Goal: Transaction & Acquisition: Book appointment/travel/reservation

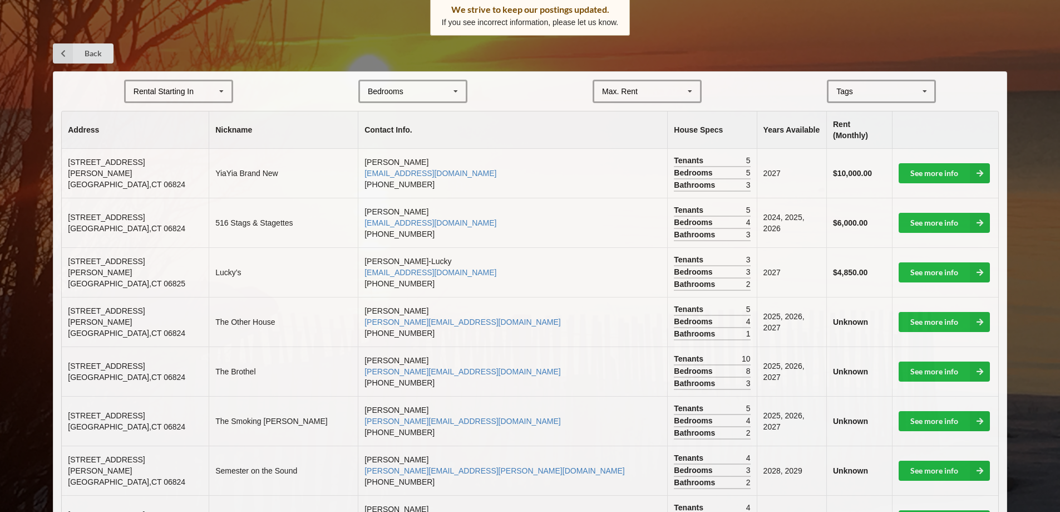
scroll to position [167, 0]
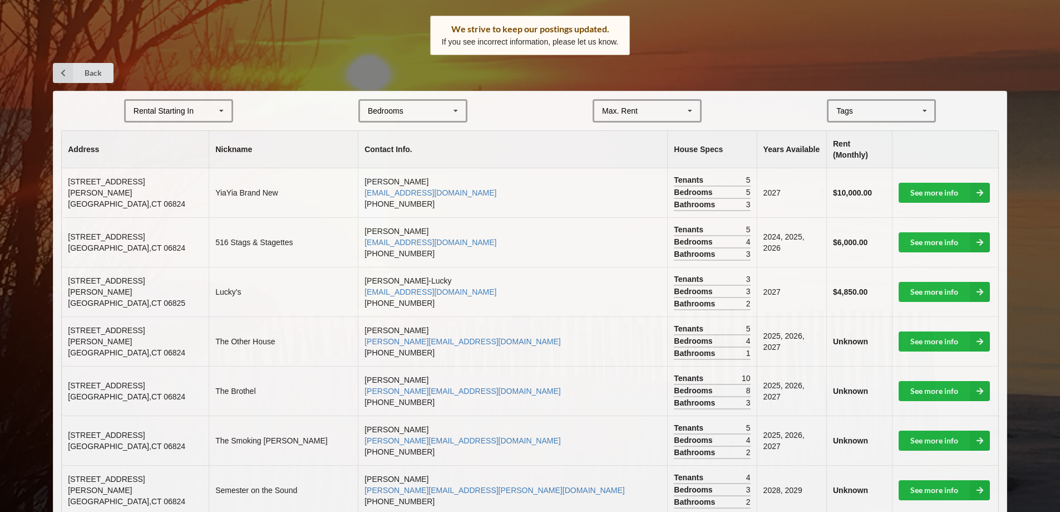
click at [195, 117] on div "Rental Starting In [DATE] 2026 2027 2028" at bounding box center [178, 110] width 109 height 23
click at [146, 174] on span "2027" at bounding box center [143, 172] width 17 height 9
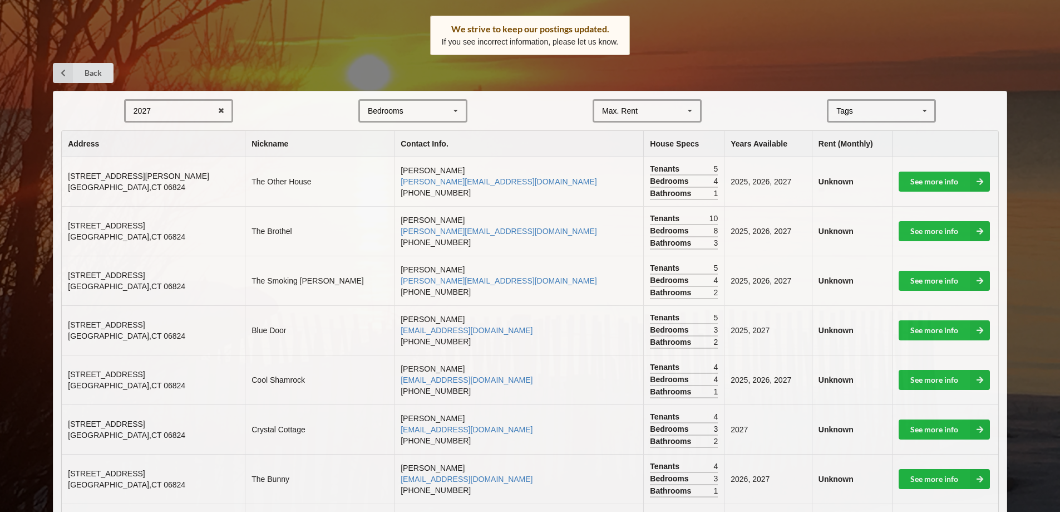
click at [661, 102] on div "Max. Rent $4,000 $5,000 $6,000 $7,000 $8,000 $9,000 $10,000 $11,000 $12,000 $13…" at bounding box center [647, 110] width 109 height 23
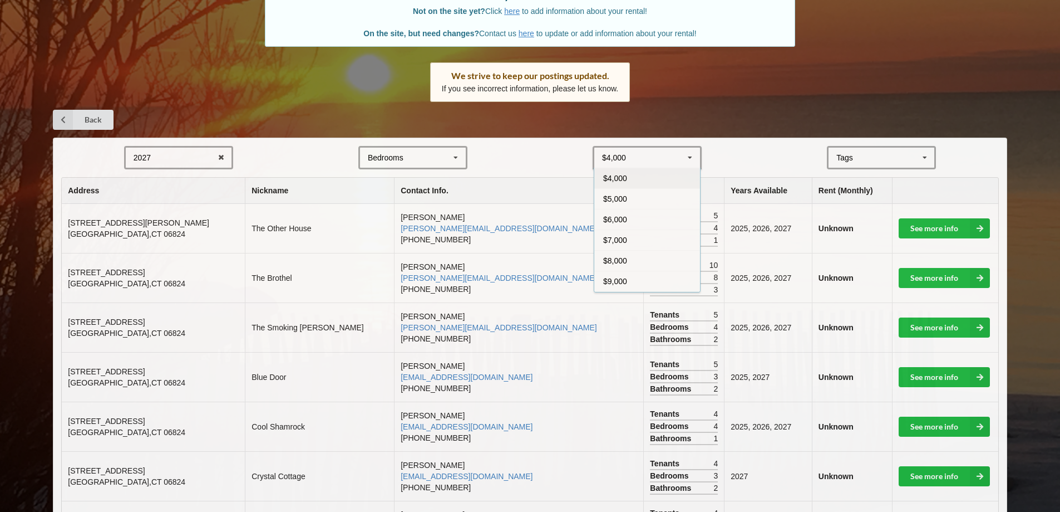
scroll to position [56, 0]
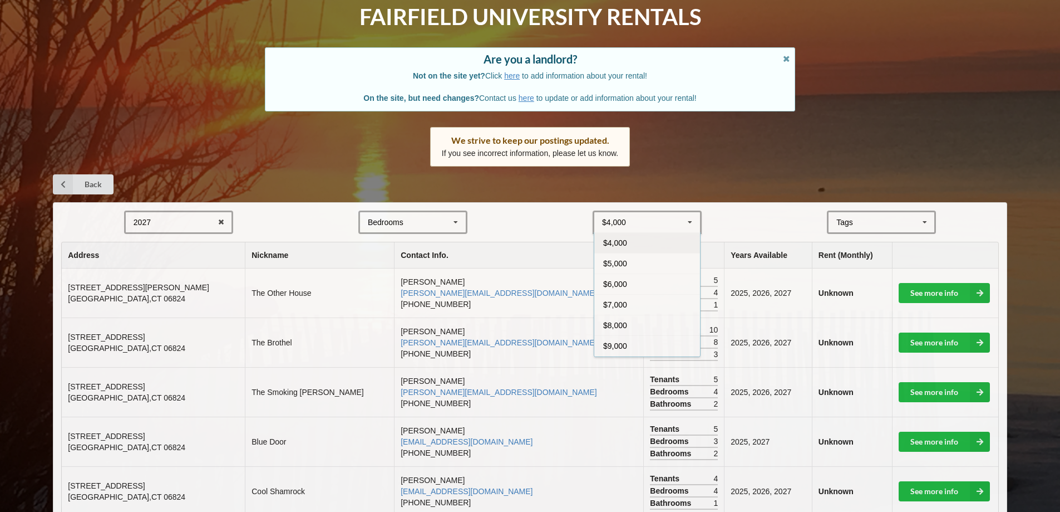
click at [619, 242] on span "$4,000" at bounding box center [615, 242] width 24 height 9
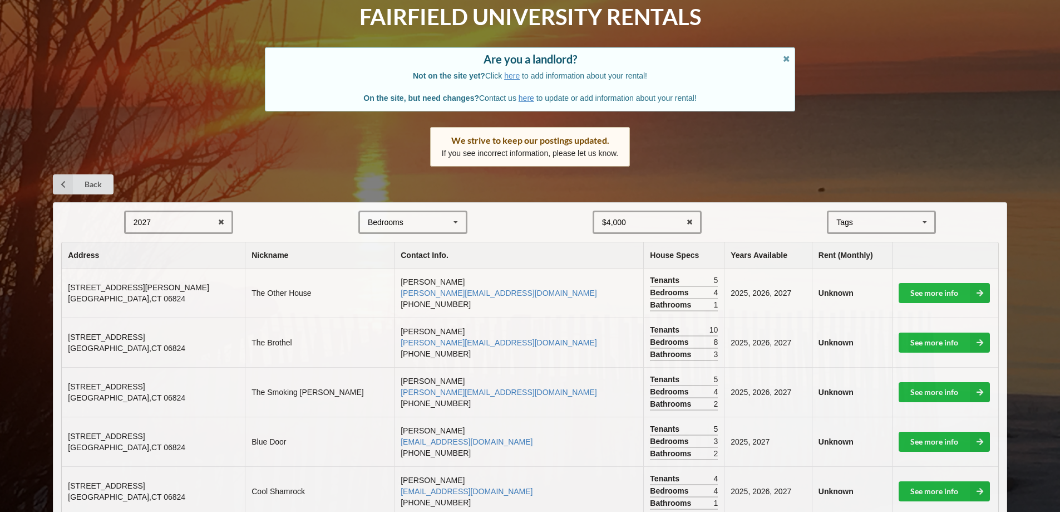
click at [876, 225] on div "[GEOGRAPHIC_DATA] Area Downtown" at bounding box center [881, 221] width 109 height 23
click at [849, 245] on span "Beachfront" at bounding box center [857, 242] width 38 height 9
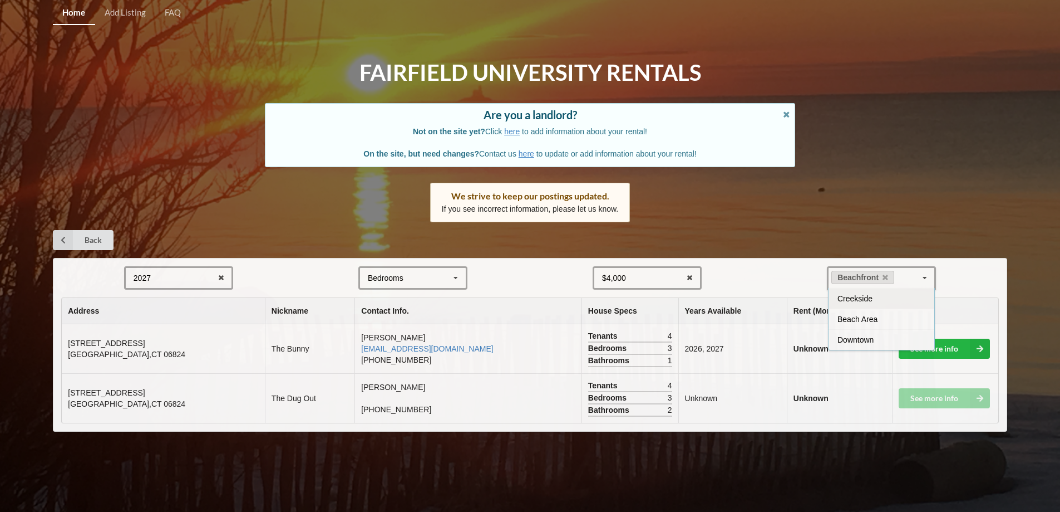
scroll to position [0, 0]
click at [1000, 248] on div "Back" at bounding box center [534, 240] width 962 height 20
click at [200, 281] on div "2027 2025 2026 2027 2028" at bounding box center [179, 277] width 109 height 23
click at [153, 341] on span "2027" at bounding box center [144, 339] width 17 height 9
click at [430, 281] on div "Bedrooms 1 2 3 4 5 6 7 8" at bounding box center [416, 277] width 109 height 23
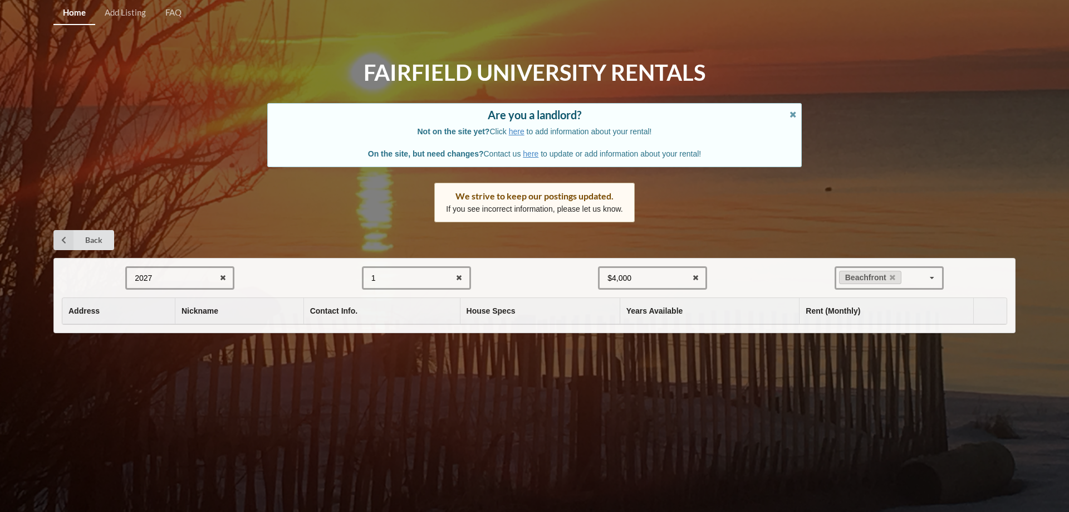
click at [514, 274] on form "2027 2025 2026 2027 2028 1 1 2 3 4 5 6 7 8 $4,000 $4,000 $5,000 $6,000 $7,000 $…" at bounding box center [534, 277] width 945 height 23
click at [411, 282] on div "1 1 2 3 4 5 6 7 8" at bounding box center [416, 277] width 109 height 23
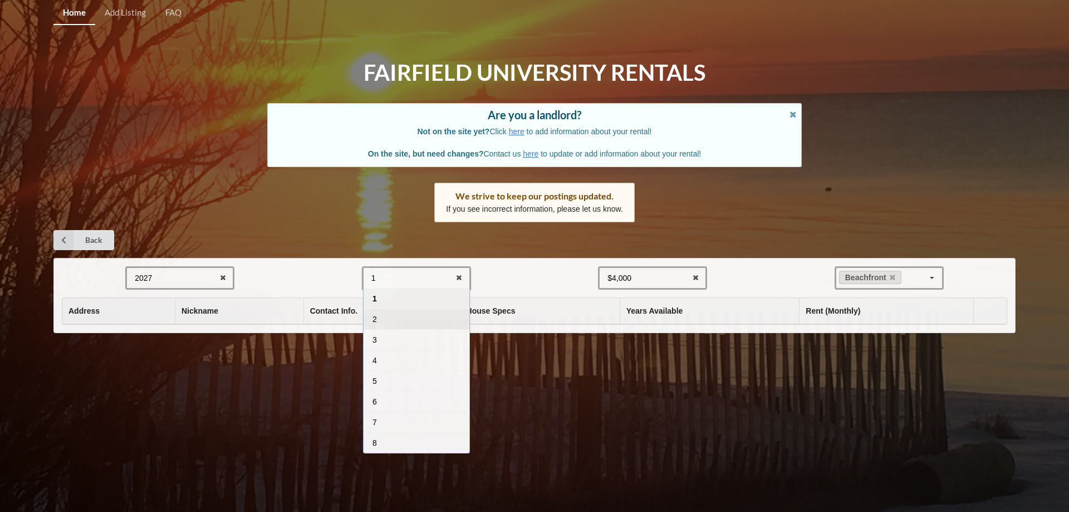
click at [391, 327] on div "2" at bounding box center [416, 318] width 106 height 21
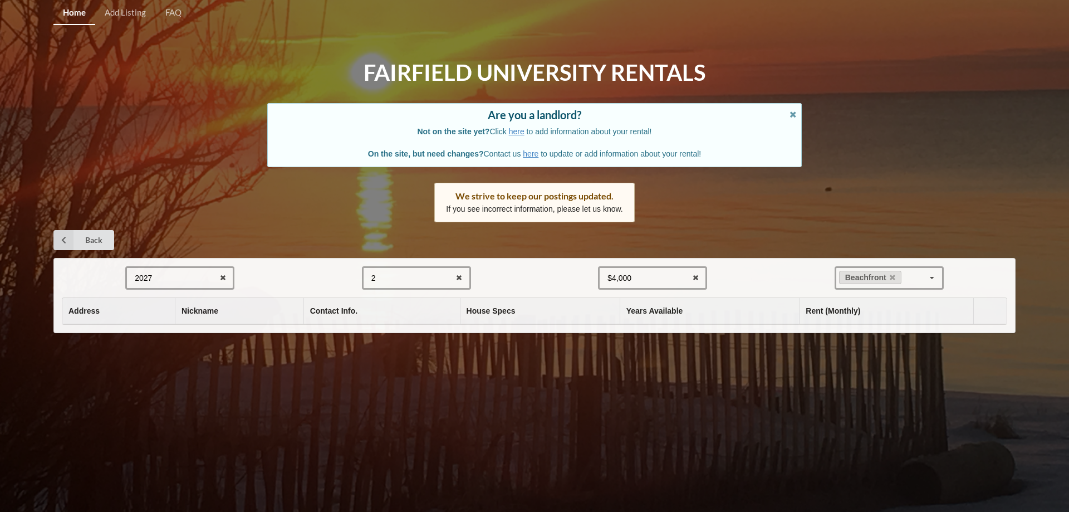
click at [436, 282] on div "2 1 2 3 4 5 6 7 8" at bounding box center [416, 277] width 109 height 23
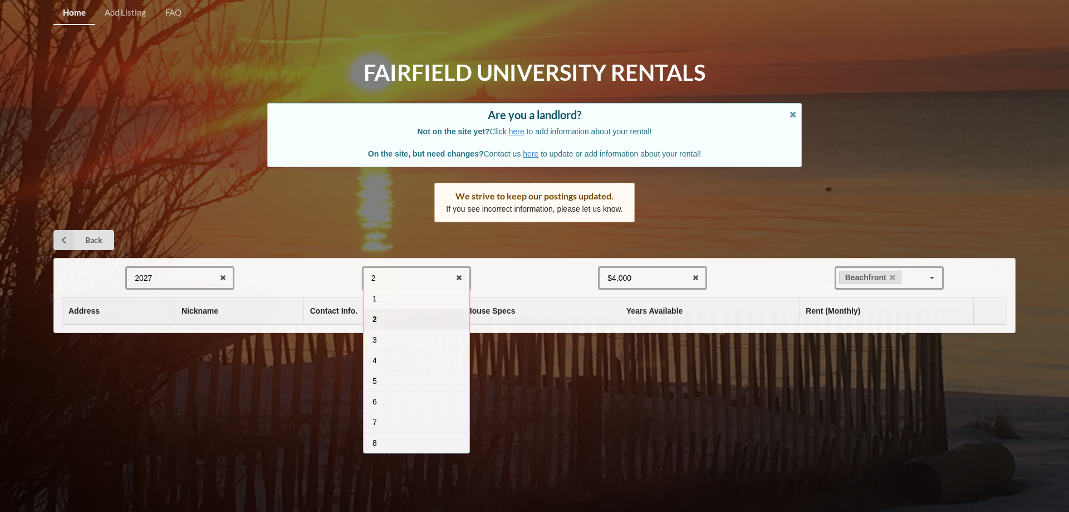
click at [395, 318] on div "2" at bounding box center [416, 318] width 106 height 21
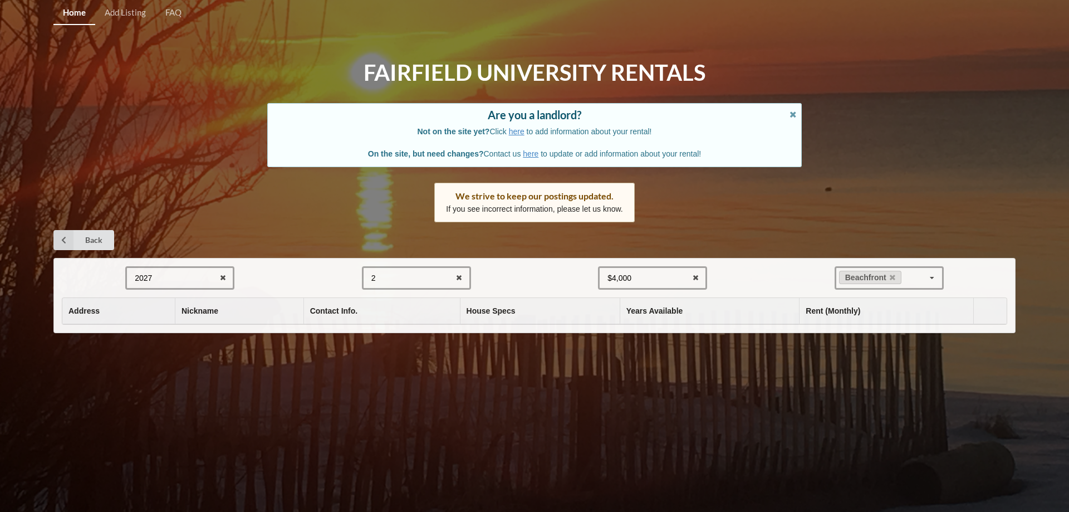
click at [442, 282] on div "2 1 2 3 4 5 6 7 8" at bounding box center [416, 277] width 109 height 23
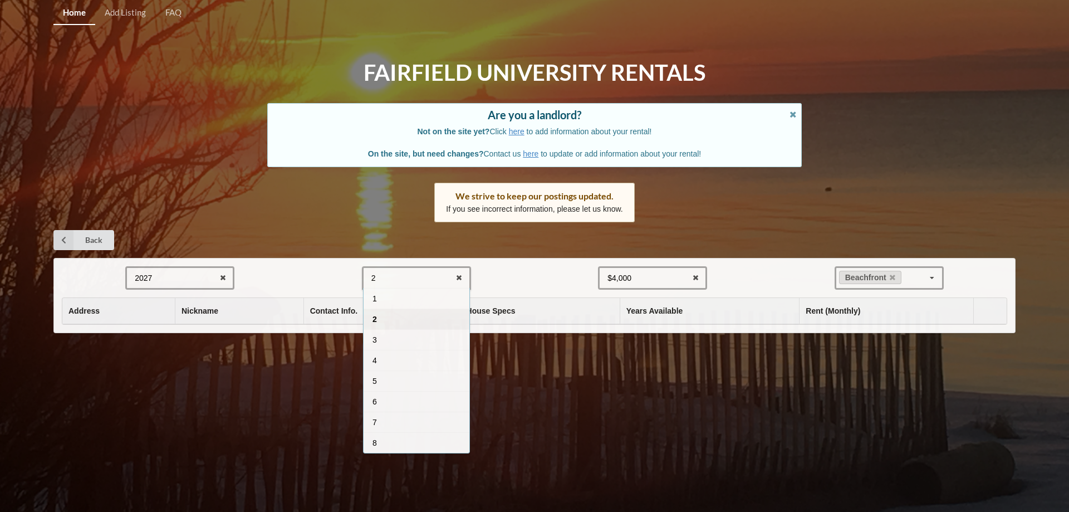
click at [416, 279] on div "2 1 2 3 4 5 6 7 8" at bounding box center [416, 277] width 109 height 23
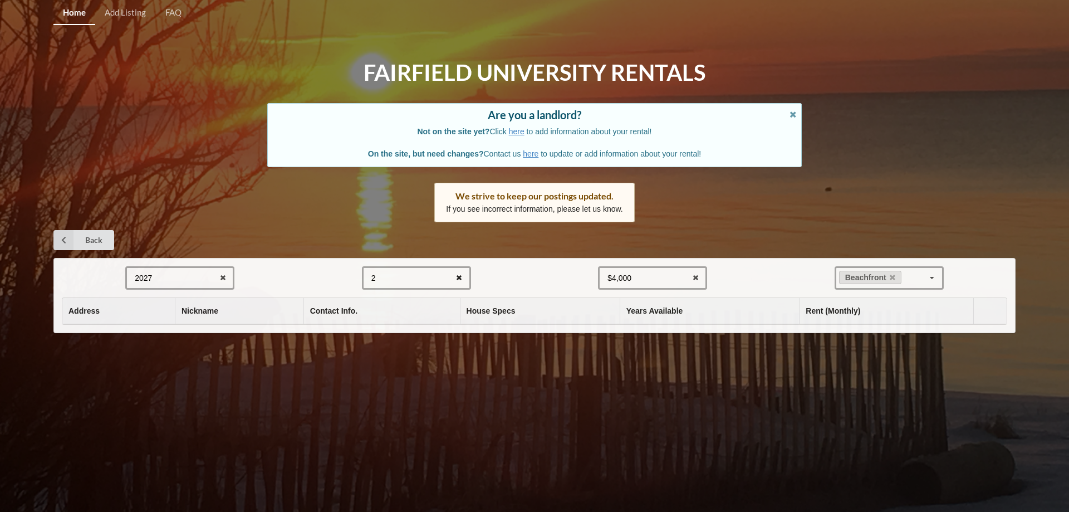
click at [457, 279] on icon at bounding box center [458, 278] width 17 height 21
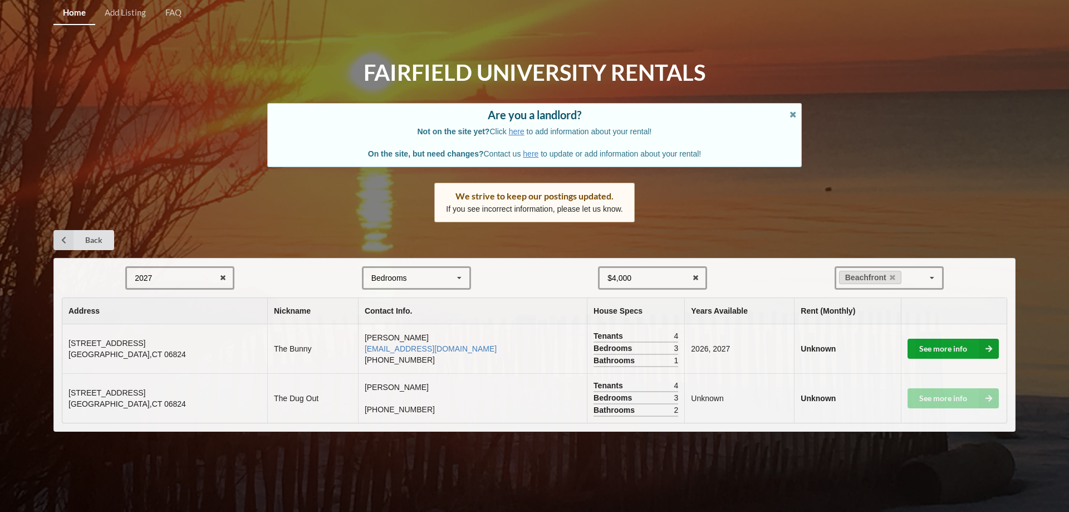
click at [938, 354] on link "See more info" at bounding box center [952, 348] width 91 height 20
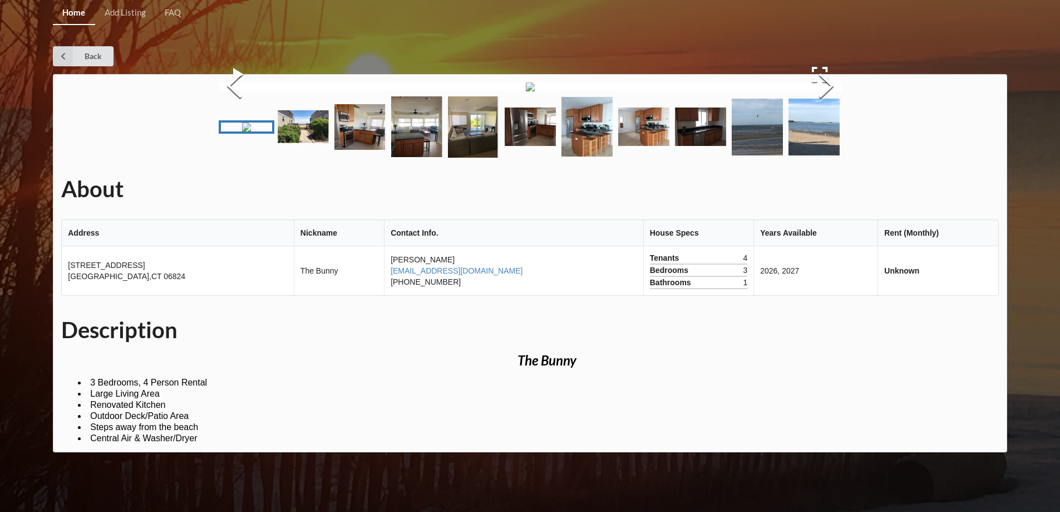
scroll to position [111, 0]
click at [297, 143] on img "Go to Slide 2" at bounding box center [303, 126] width 51 height 33
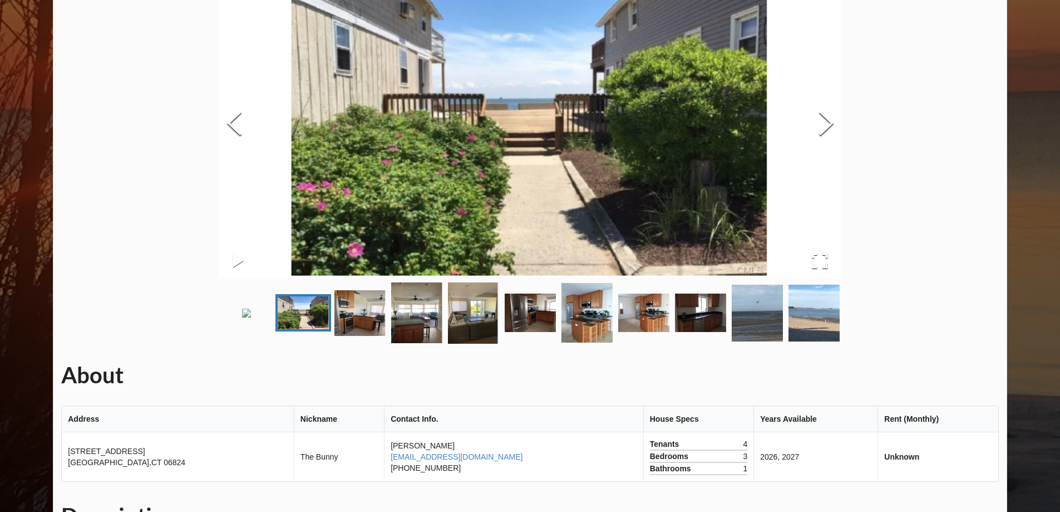
click at [381, 336] on img "Go to Slide 3" at bounding box center [360, 313] width 51 height 46
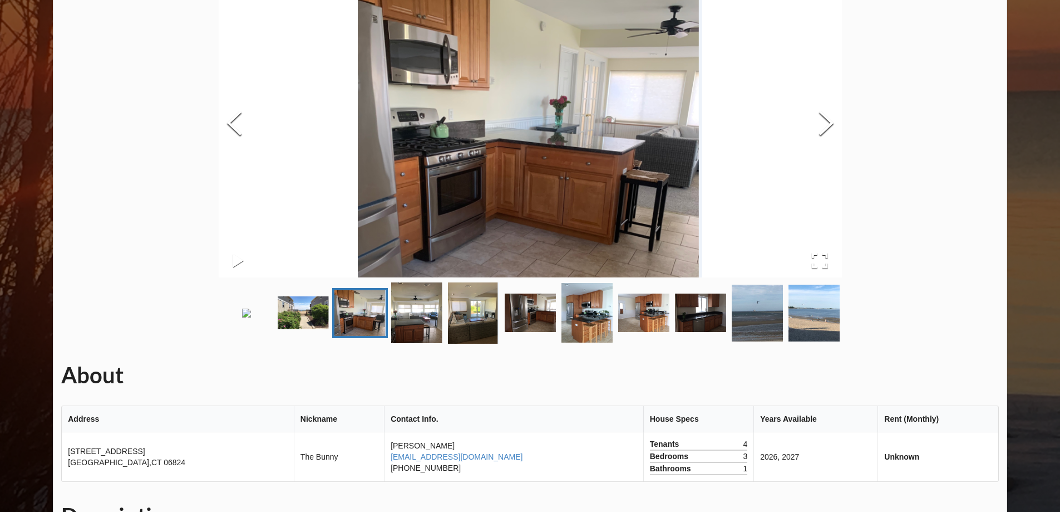
click at [406, 343] on img "Go to Slide 4" at bounding box center [416, 312] width 51 height 61
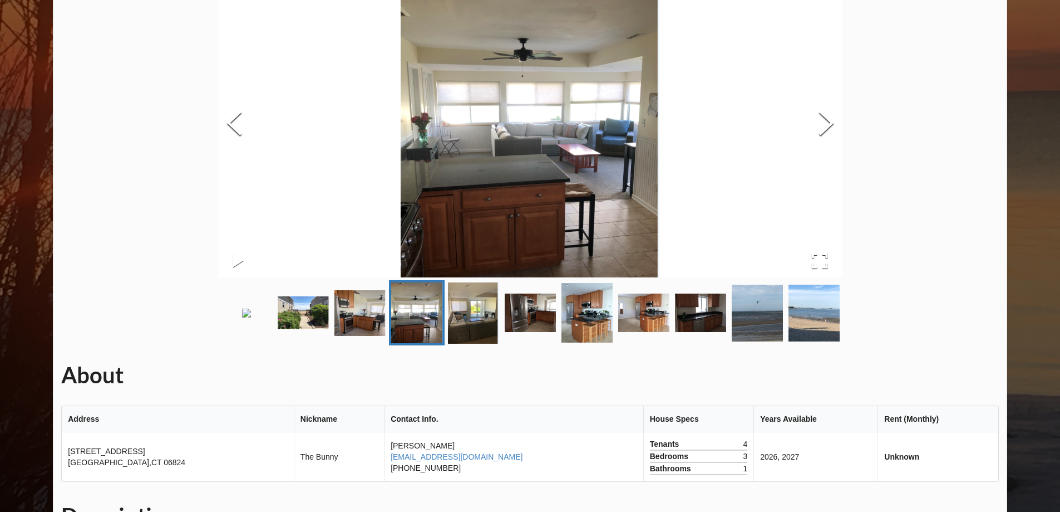
click at [451, 343] on img "Go to Slide 5" at bounding box center [473, 312] width 51 height 61
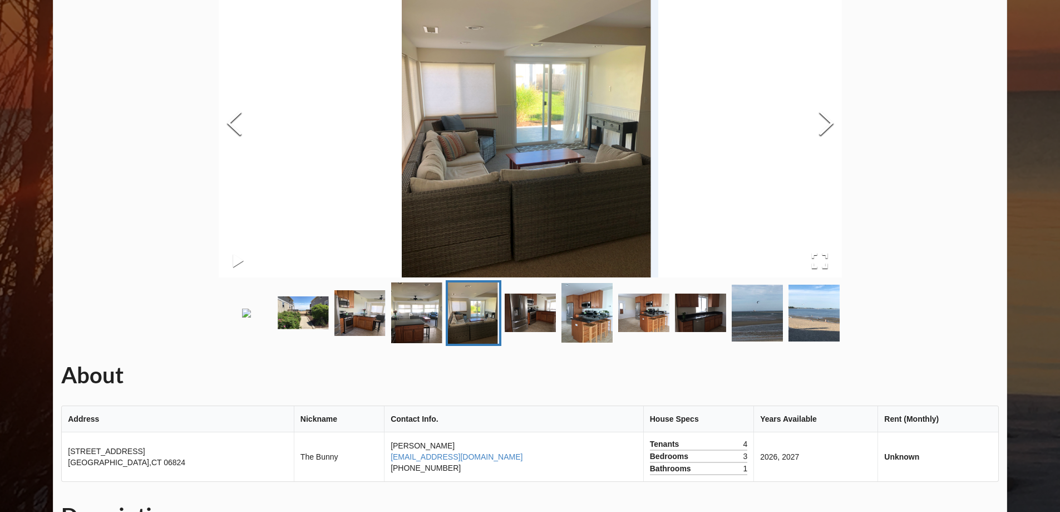
click at [501, 346] on link "Go to Slide 5" at bounding box center [474, 313] width 56 height 66
click at [548, 332] on img "Go to Slide 6" at bounding box center [530, 312] width 51 height 38
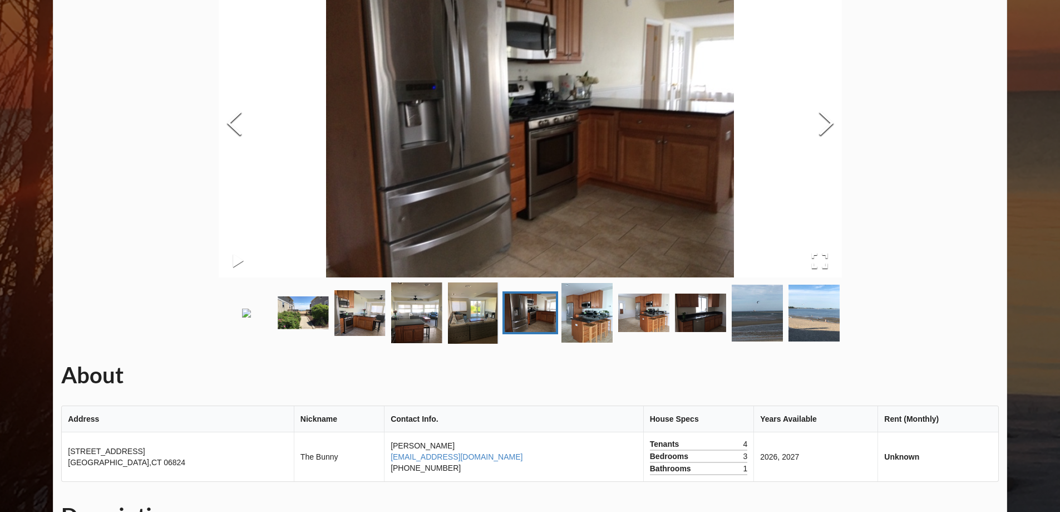
click at [574, 342] on img "Go to Slide 7" at bounding box center [587, 313] width 51 height 60
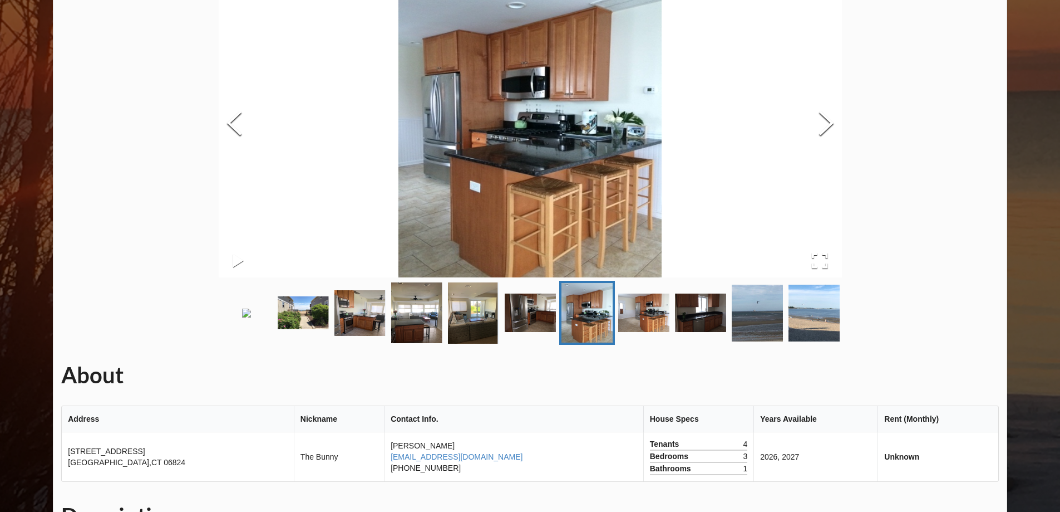
click at [344, 336] on img "Go to Slide 3" at bounding box center [360, 313] width 51 height 46
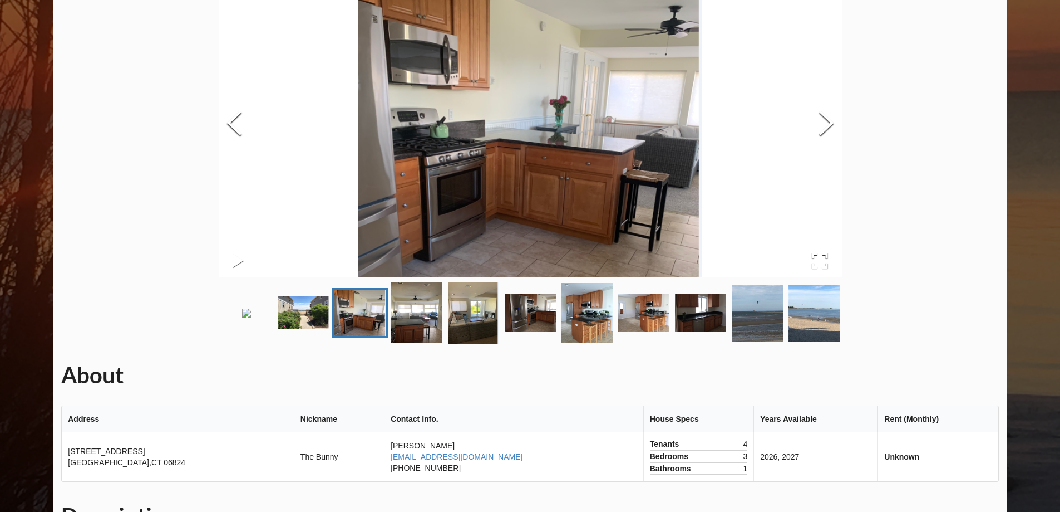
click at [304, 329] on img "Go to Slide 2" at bounding box center [303, 312] width 51 height 33
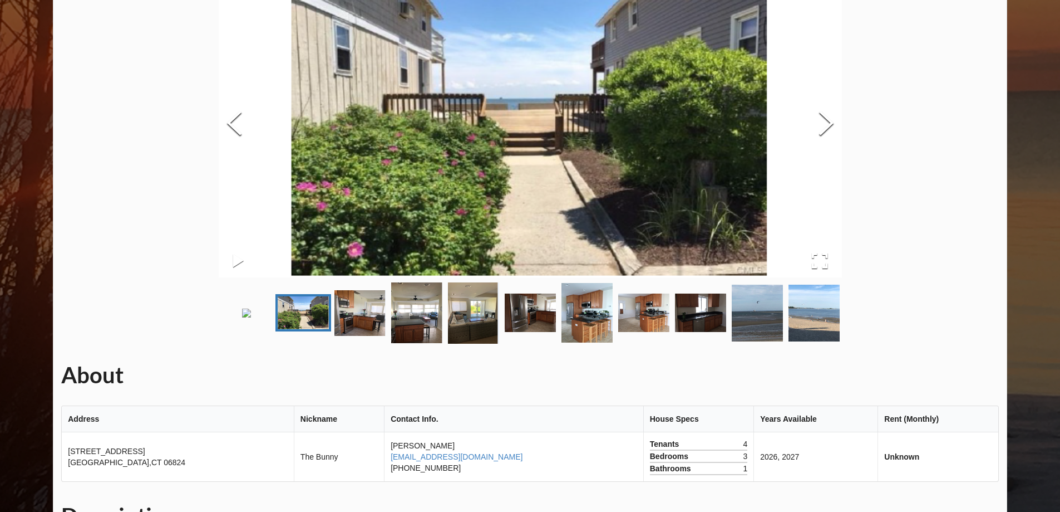
click at [651, 332] on img "Go to Slide 8" at bounding box center [643, 312] width 51 height 38
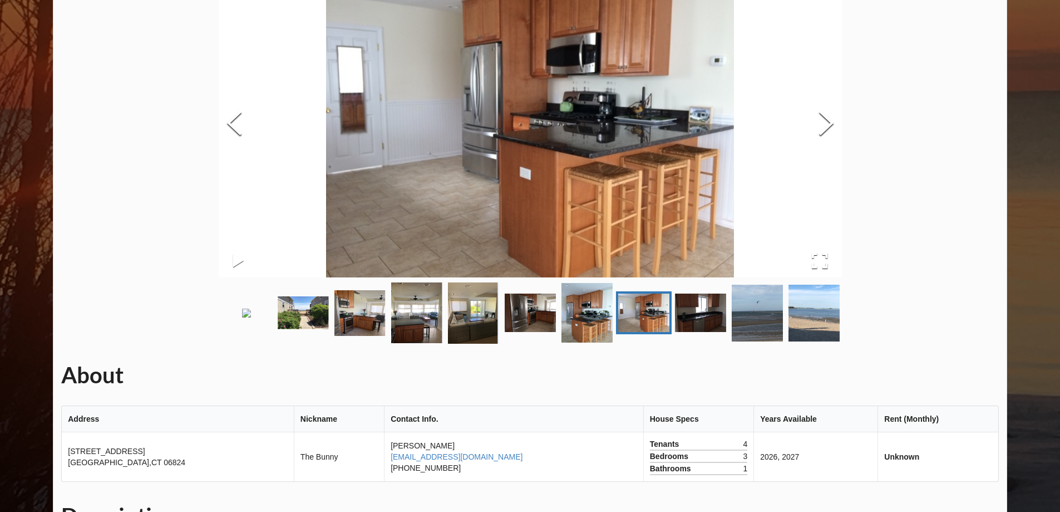
click at [686, 332] on img "Go to Slide 9" at bounding box center [700, 312] width 51 height 38
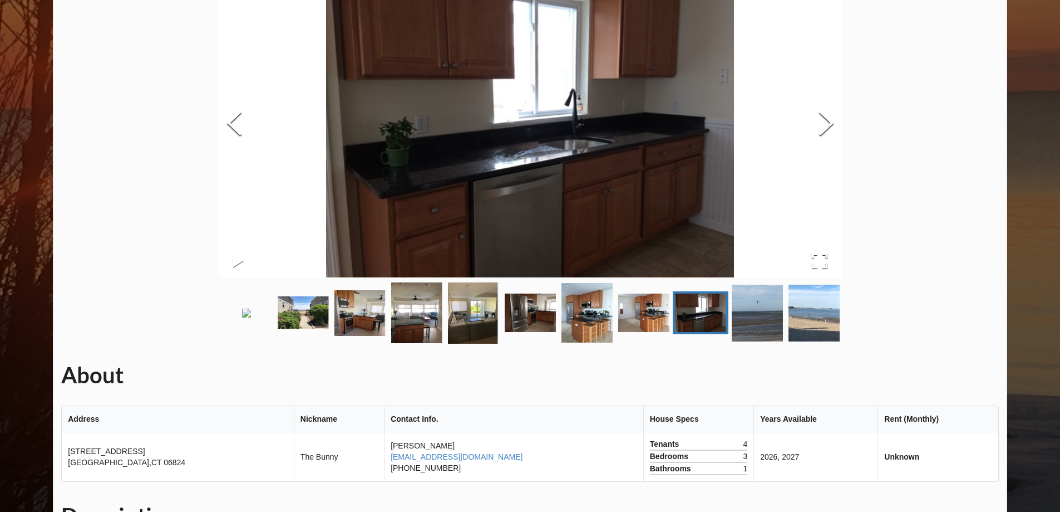
click at [720, 332] on img "Go to Slide 9" at bounding box center [700, 312] width 51 height 38
click at [750, 341] on img "Go to Slide 10" at bounding box center [757, 312] width 51 height 57
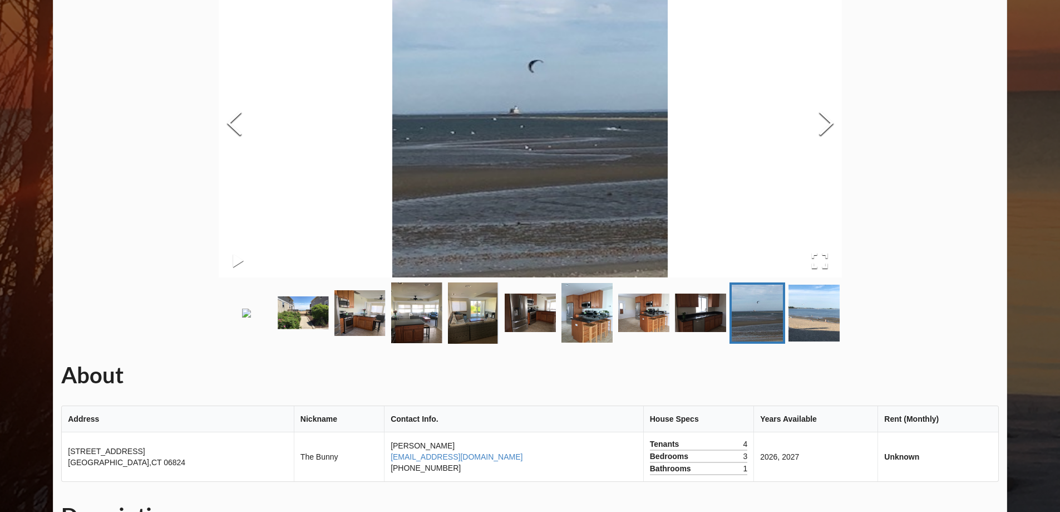
click at [795, 341] on img "Go to Slide 11" at bounding box center [814, 312] width 51 height 57
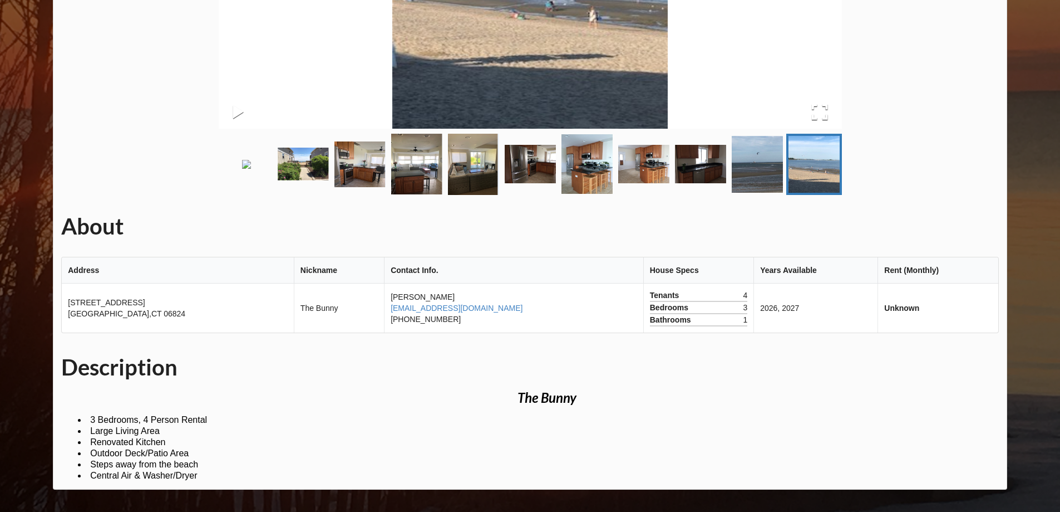
scroll to position [254, 0]
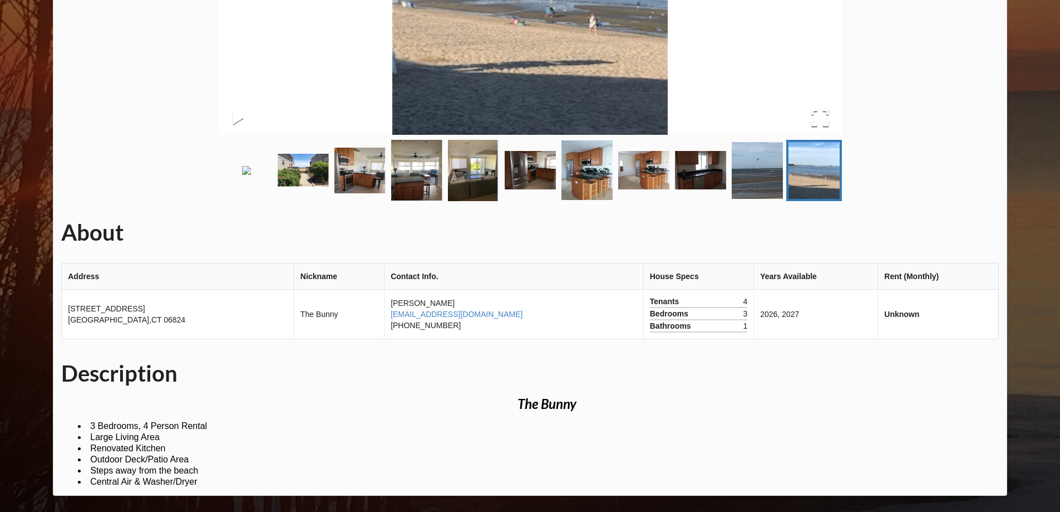
click at [828, 112] on button "Open Fullscreen" at bounding box center [820, 118] width 45 height 32
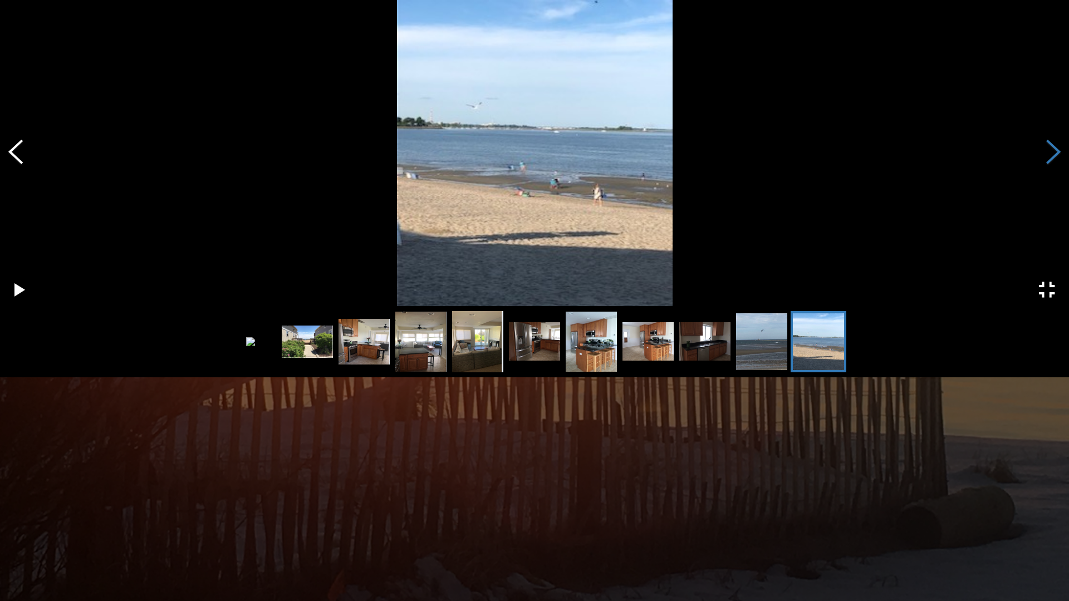
click at [1059, 151] on button "Next Slide" at bounding box center [1053, 153] width 31 height 101
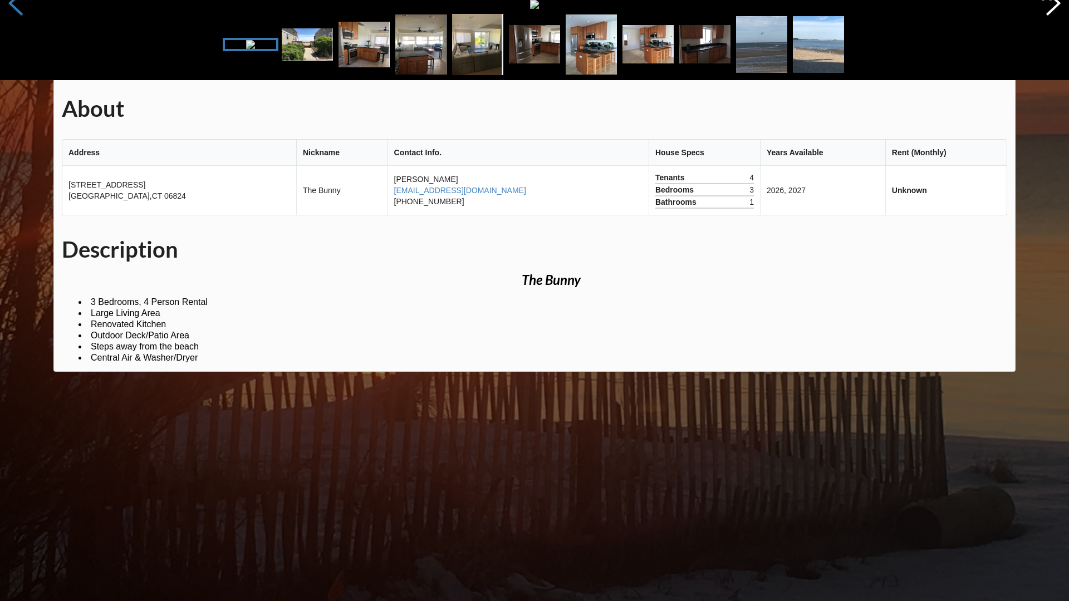
click at [17, 55] on button "Previous Slide" at bounding box center [15, 4] width 31 height 101
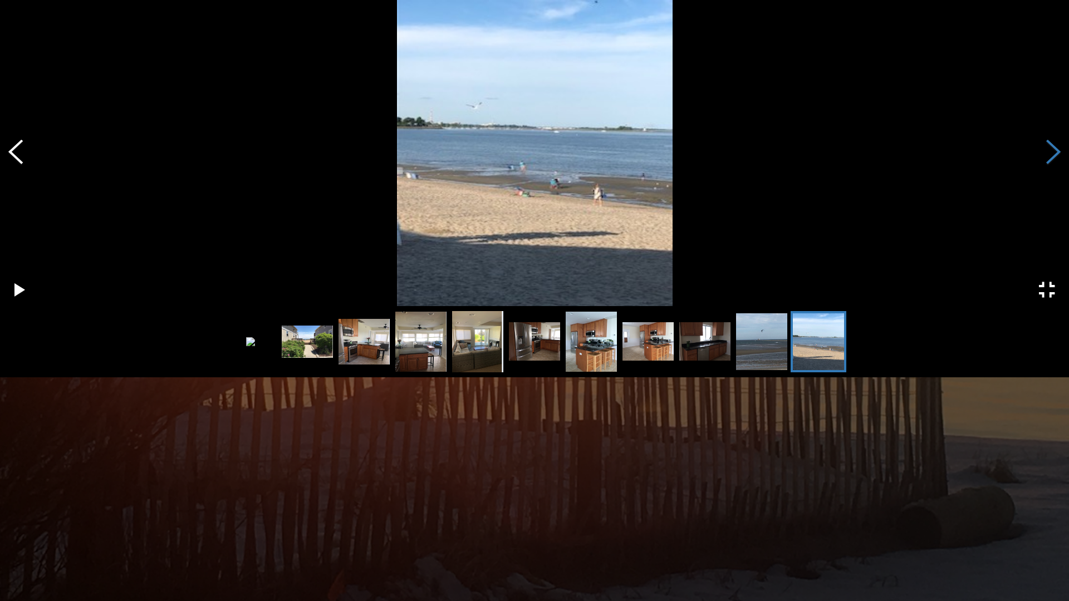
click at [1059, 147] on button "Next Slide" at bounding box center [1053, 153] width 31 height 101
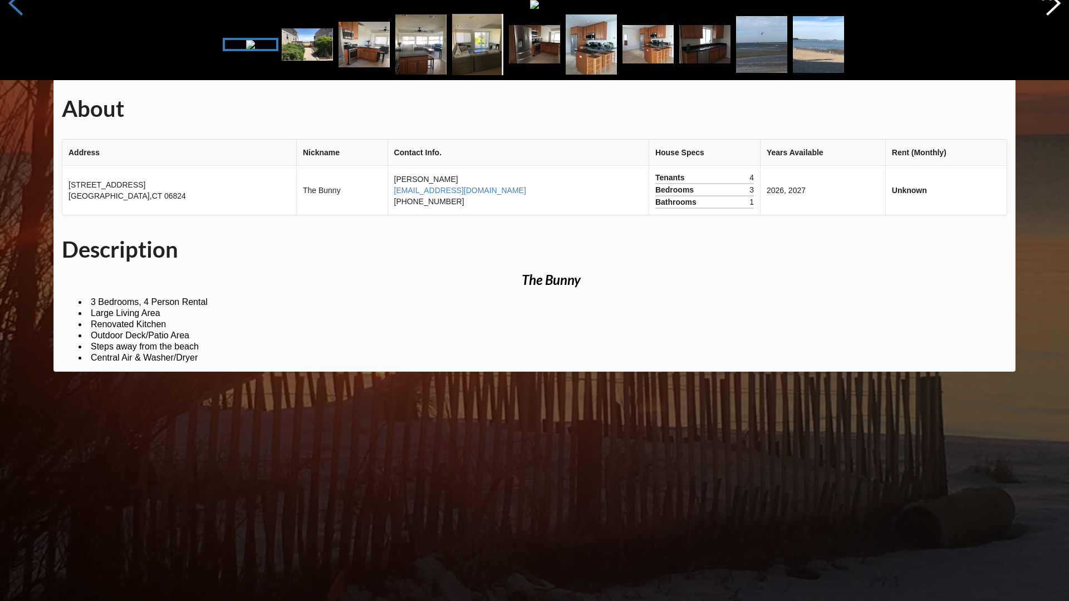
click at [7, 55] on button "Previous Slide" at bounding box center [15, 4] width 31 height 101
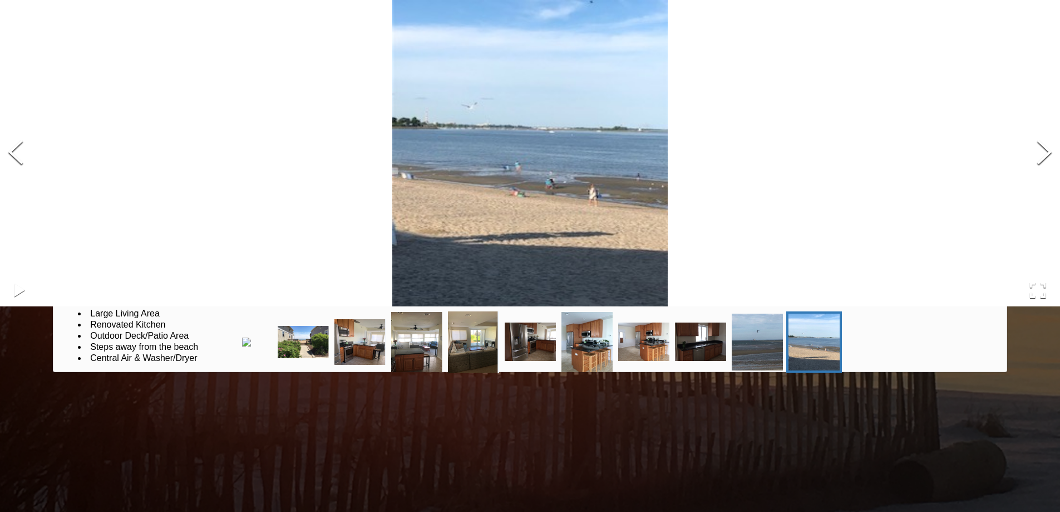
scroll to position [309, 0]
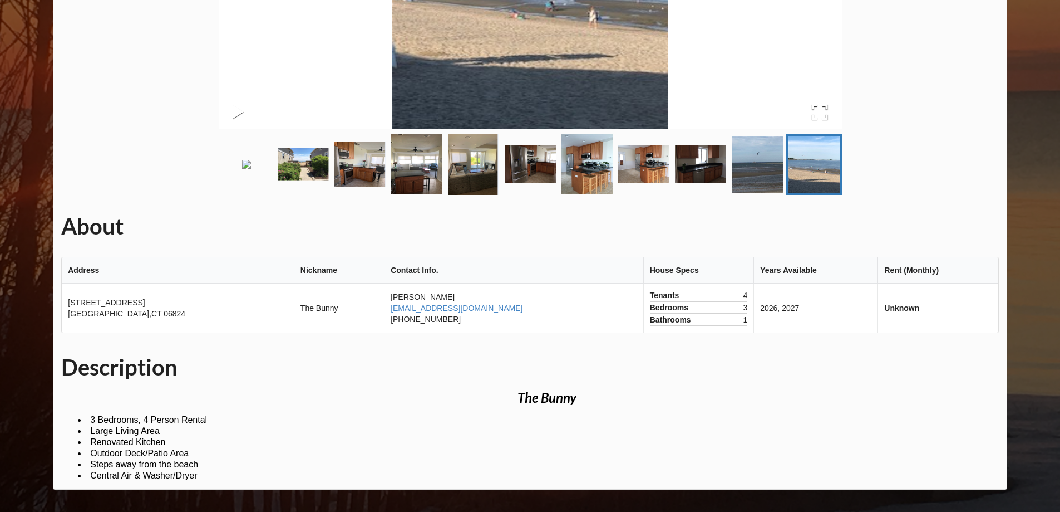
click at [242, 160] on img "Go to Slide 1" at bounding box center [246, 164] width 9 height 9
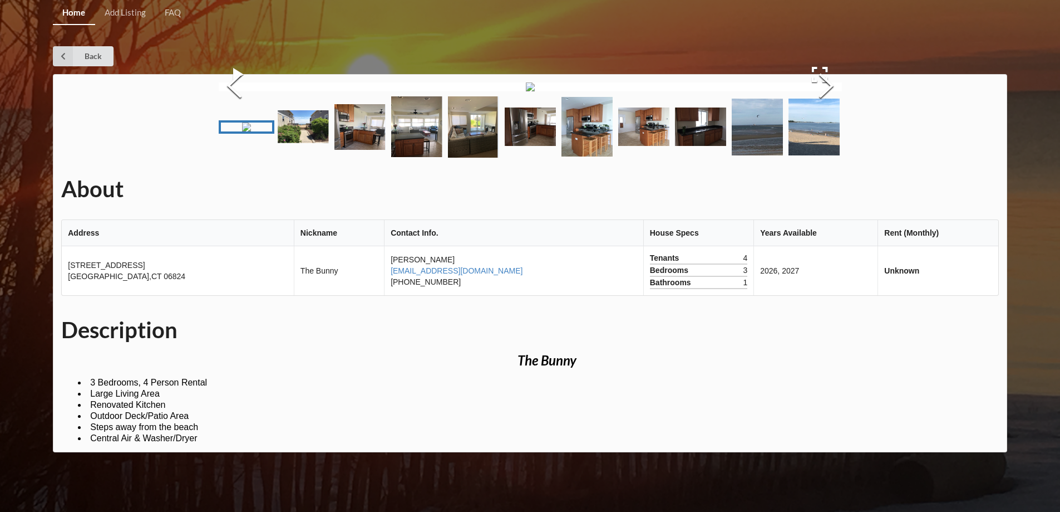
scroll to position [0, 0]
click at [245, 137] on button "Previous Slide" at bounding box center [234, 87] width 31 height 101
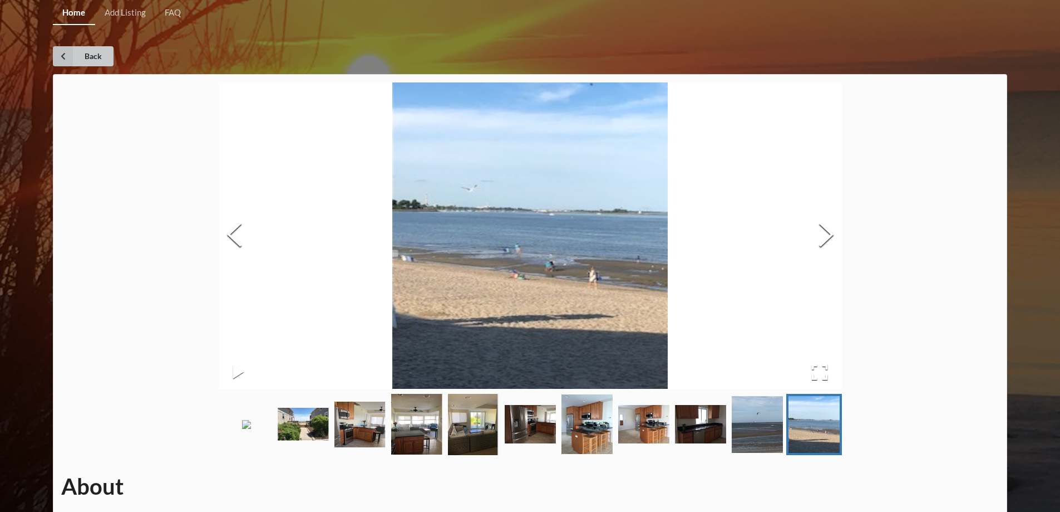
click at [96, 58] on link "Back" at bounding box center [83, 56] width 61 height 20
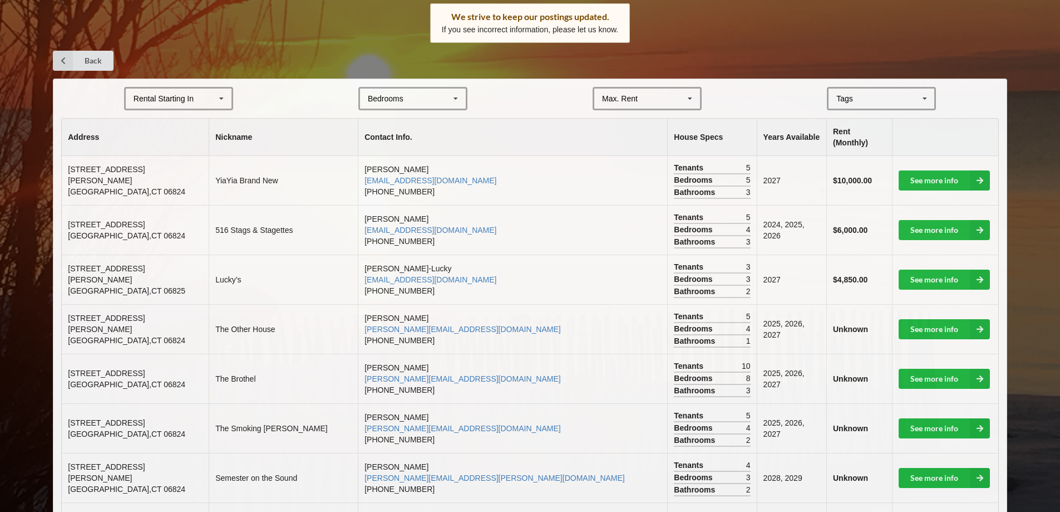
scroll to position [167, 0]
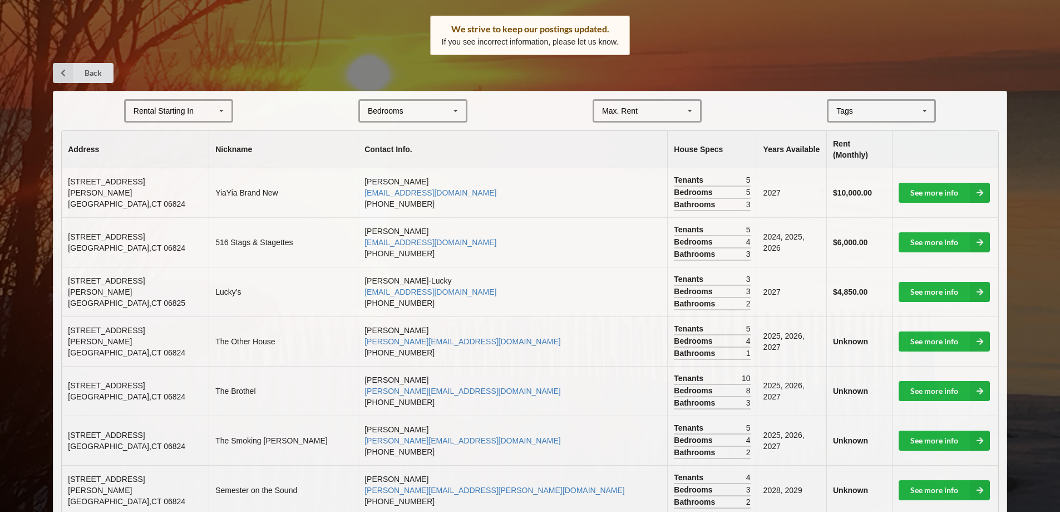
click at [856, 117] on div "[GEOGRAPHIC_DATA] Area Downtown" at bounding box center [881, 110] width 109 height 23
click at [859, 172] on span "Beach Area" at bounding box center [858, 172] width 40 height 9
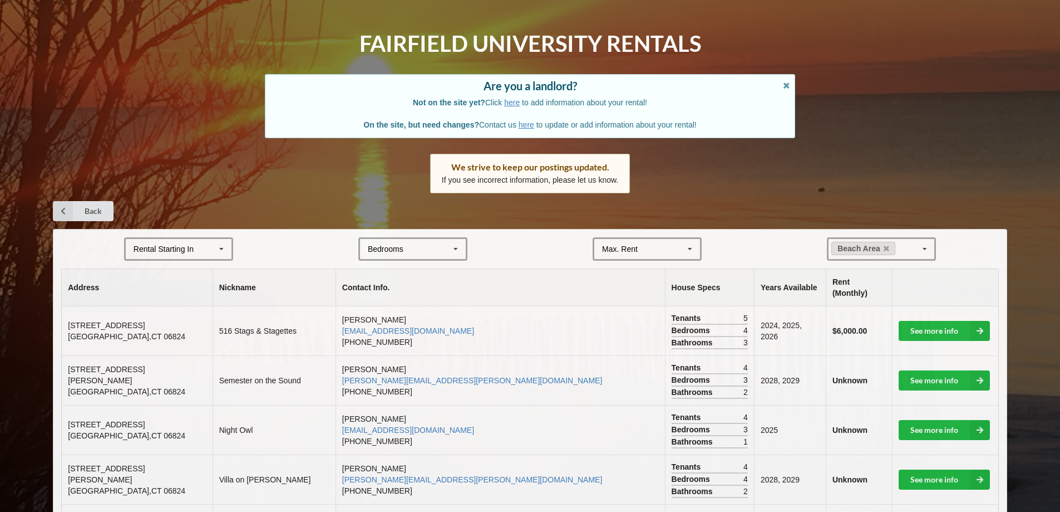
scroll to position [0, 0]
